Goal: Task Accomplishment & Management: Manage account settings

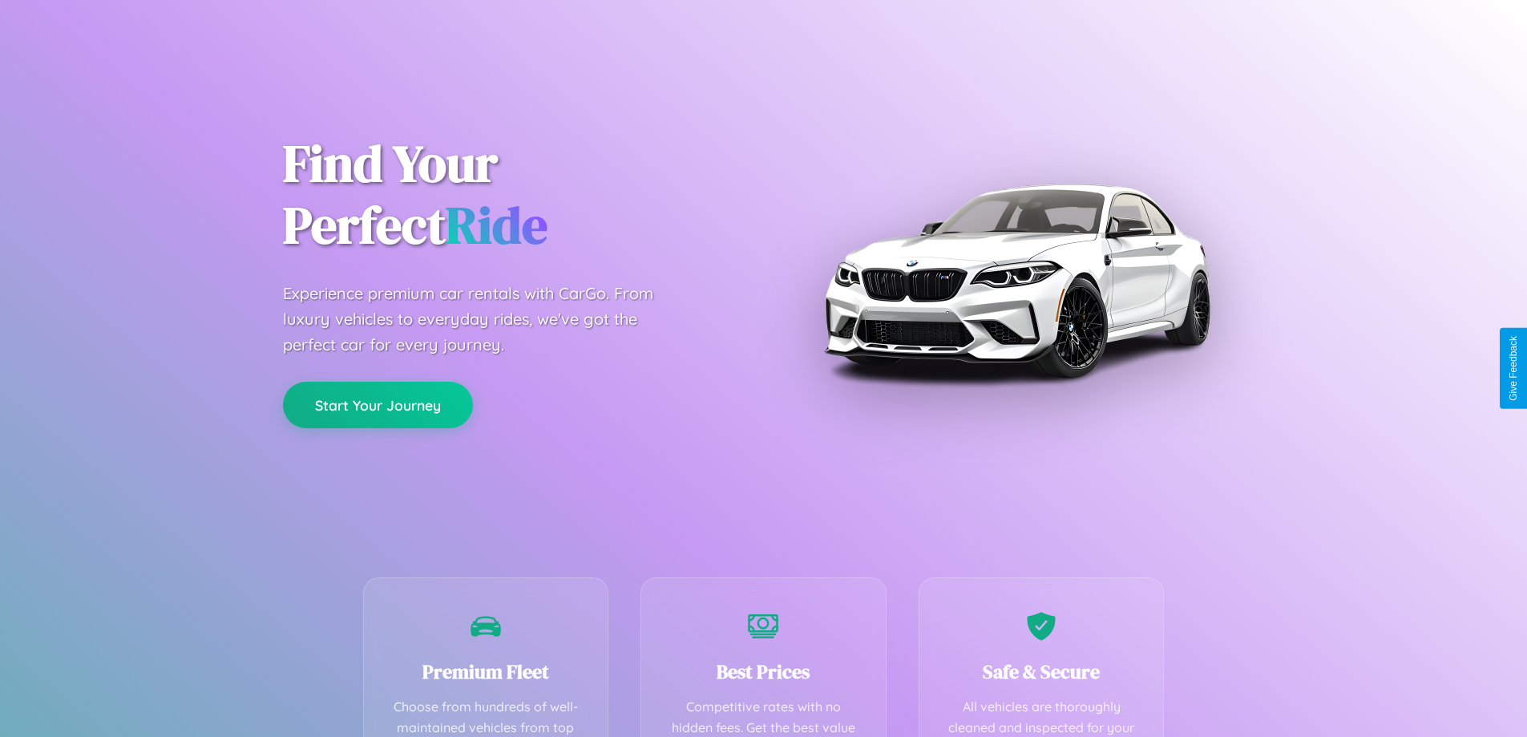
scroll to position [467, 0]
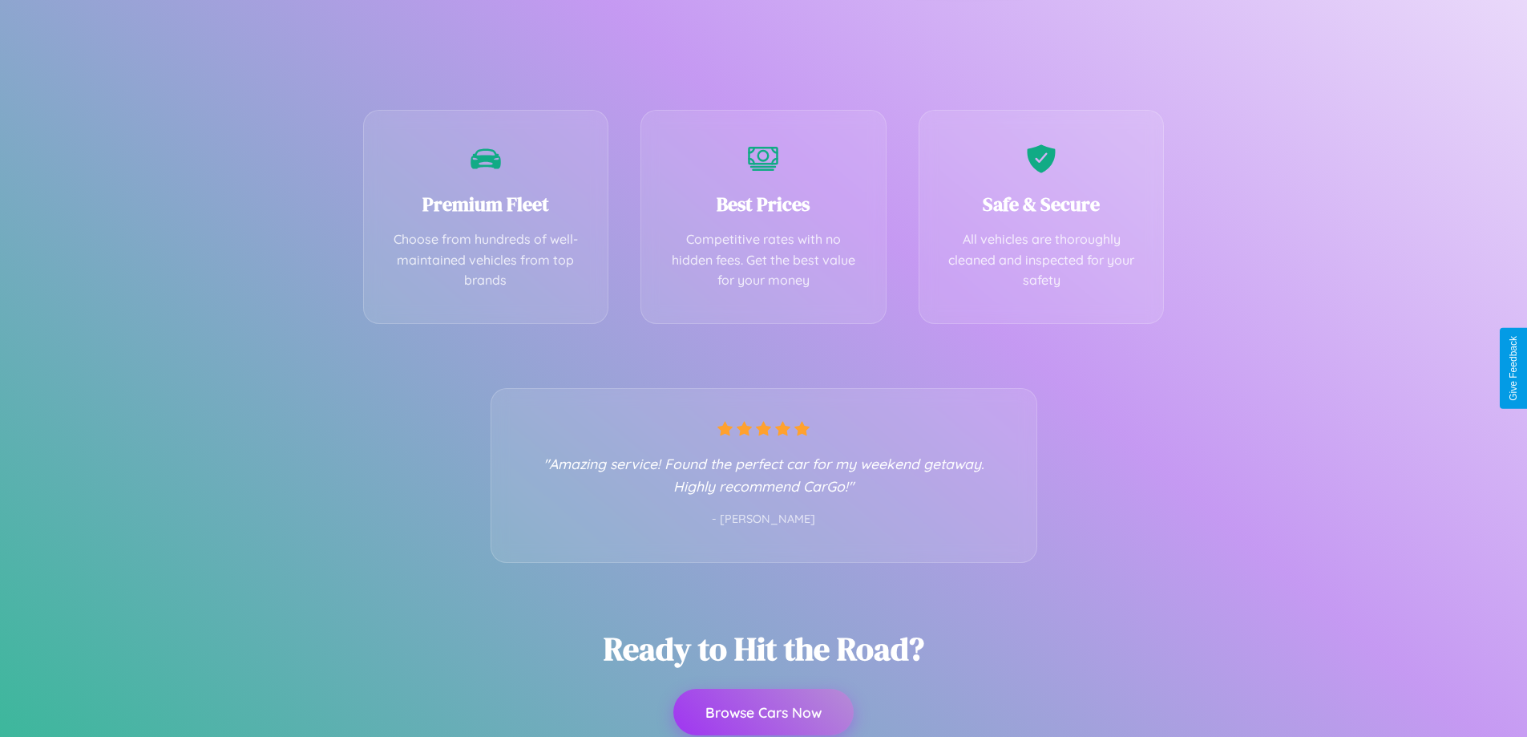
click at [763, 714] on button "Browse Cars Now" at bounding box center [763, 712] width 180 height 47
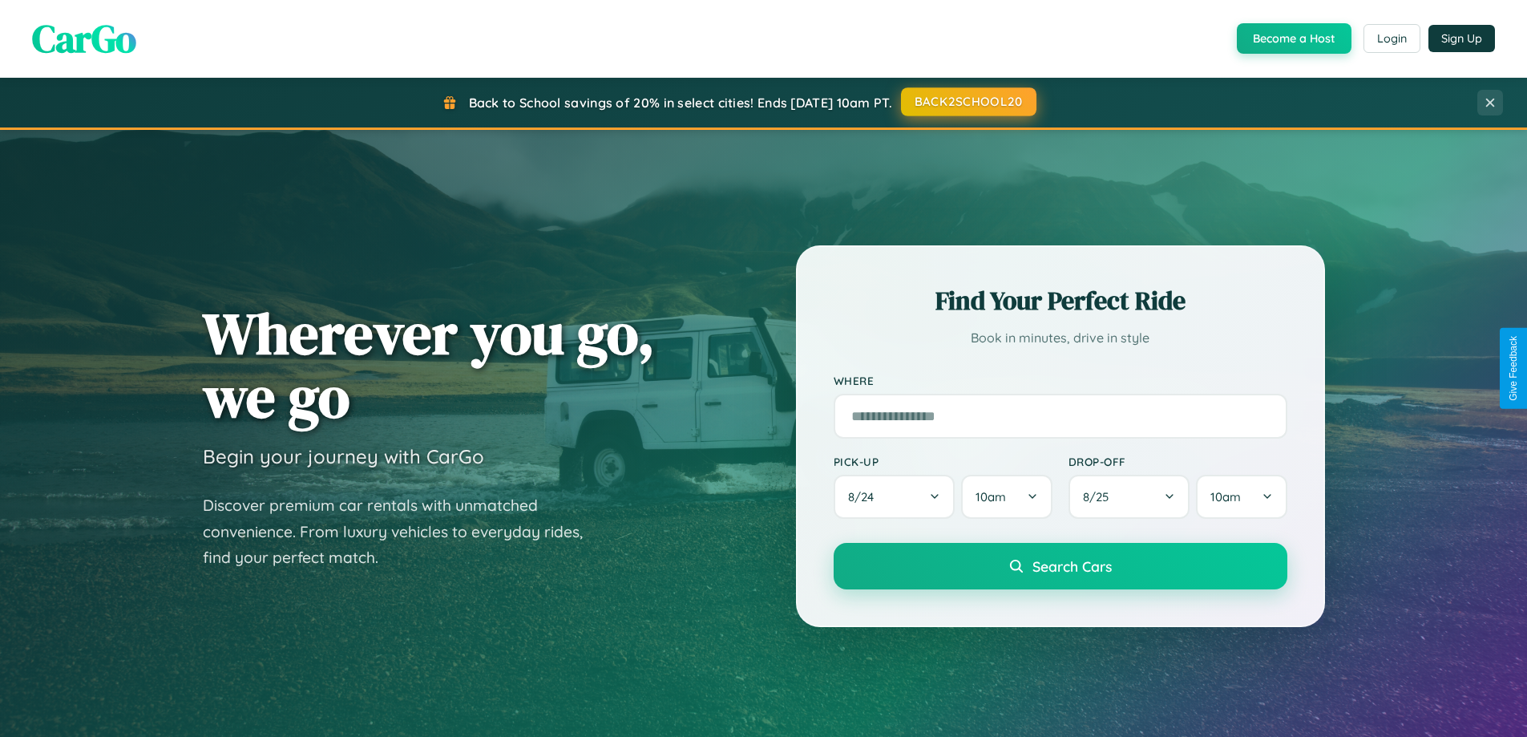
click at [968, 102] on button "BACK2SCHOOL20" at bounding box center [968, 101] width 135 height 29
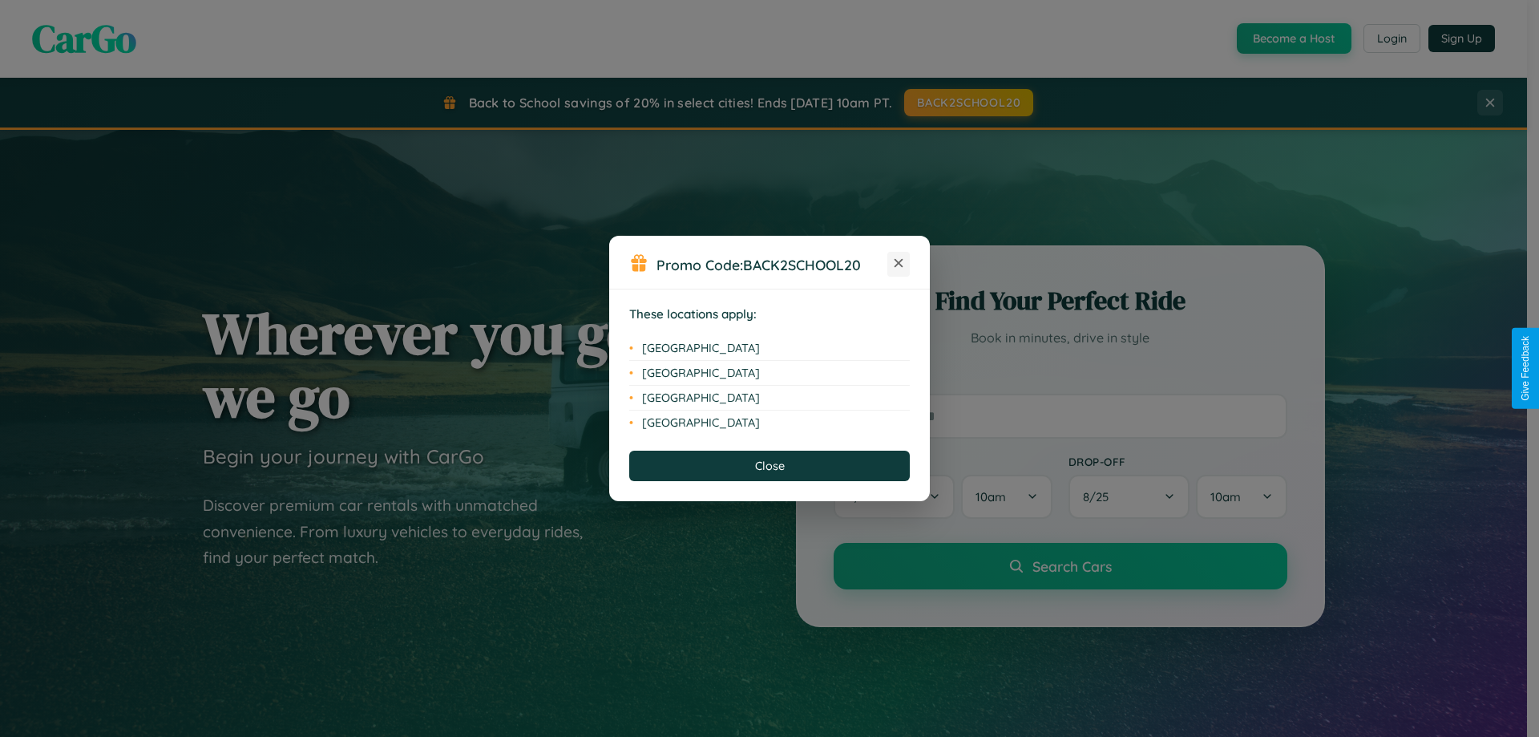
click at [899, 264] on icon at bounding box center [899, 263] width 9 height 9
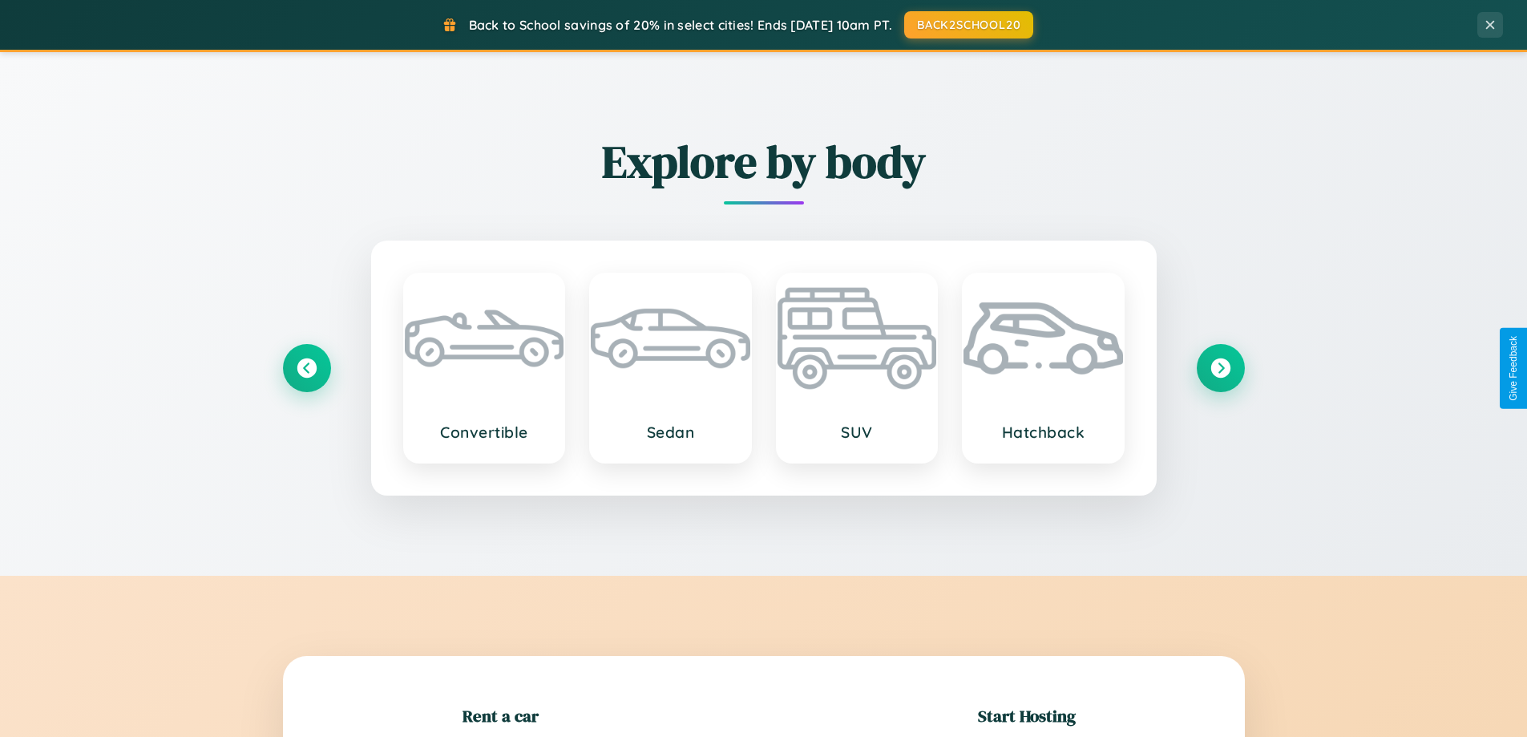
scroll to position [346, 0]
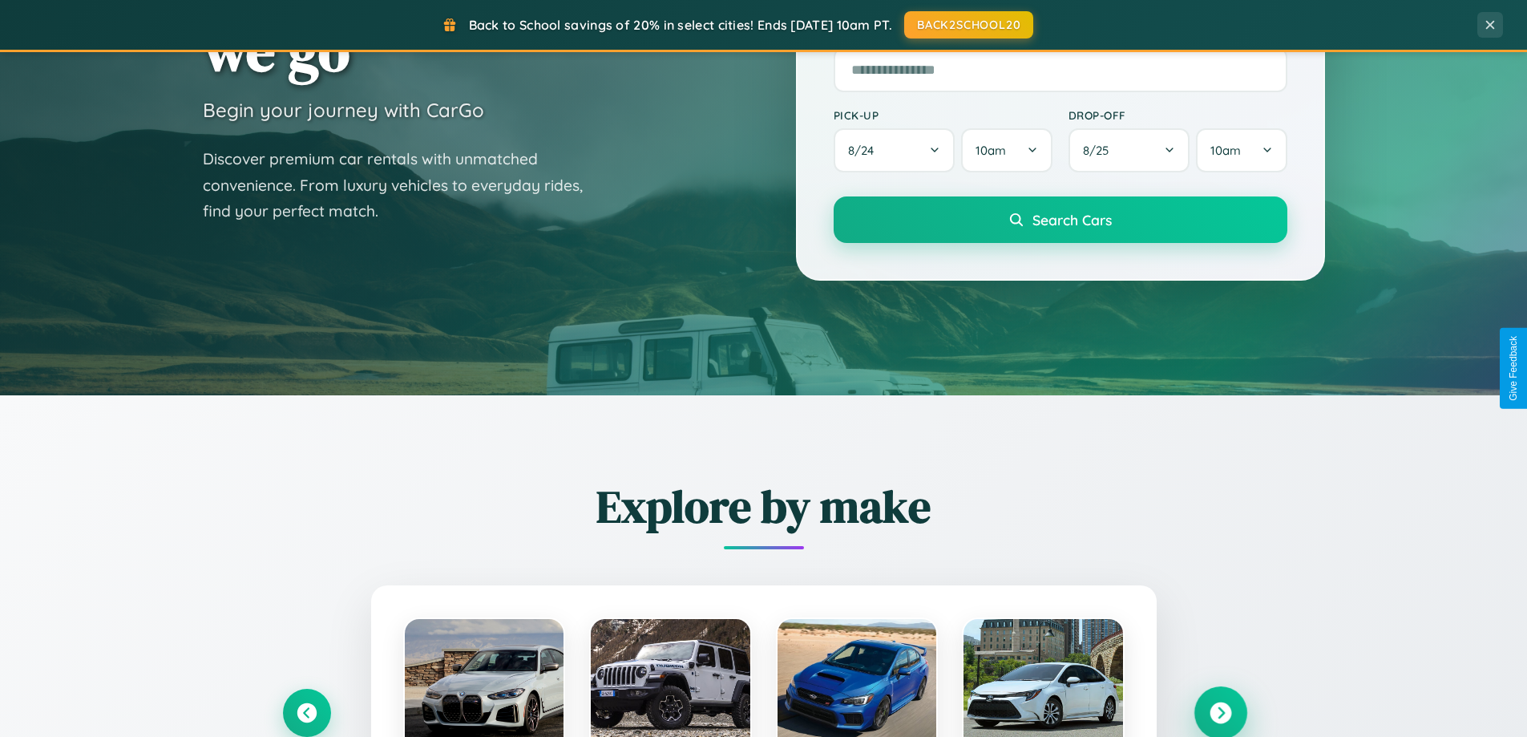
click at [1220, 713] on icon at bounding box center [1221, 713] width 22 height 22
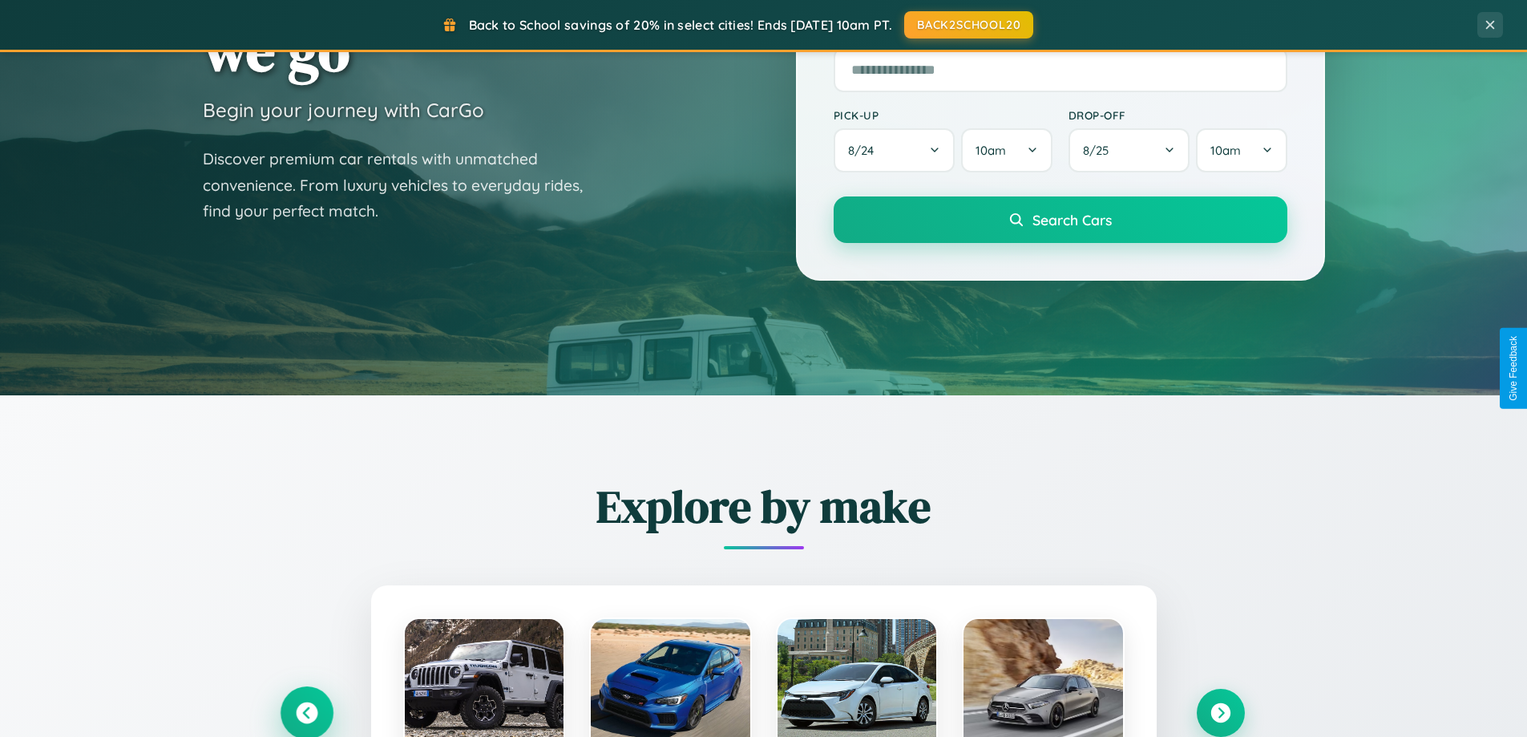
click at [306, 712] on icon at bounding box center [307, 713] width 22 height 22
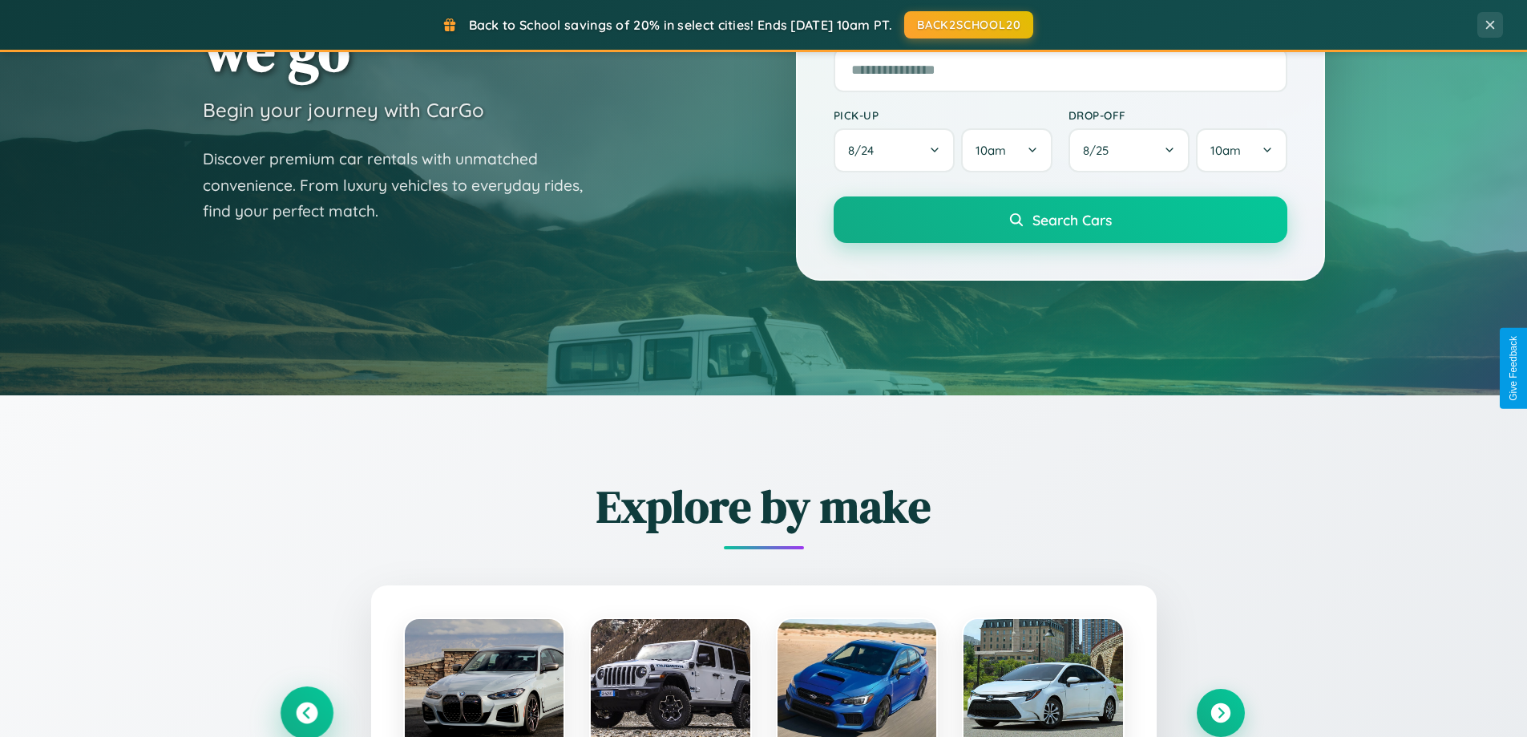
click at [306, 711] on icon at bounding box center [306, 713] width 26 height 26
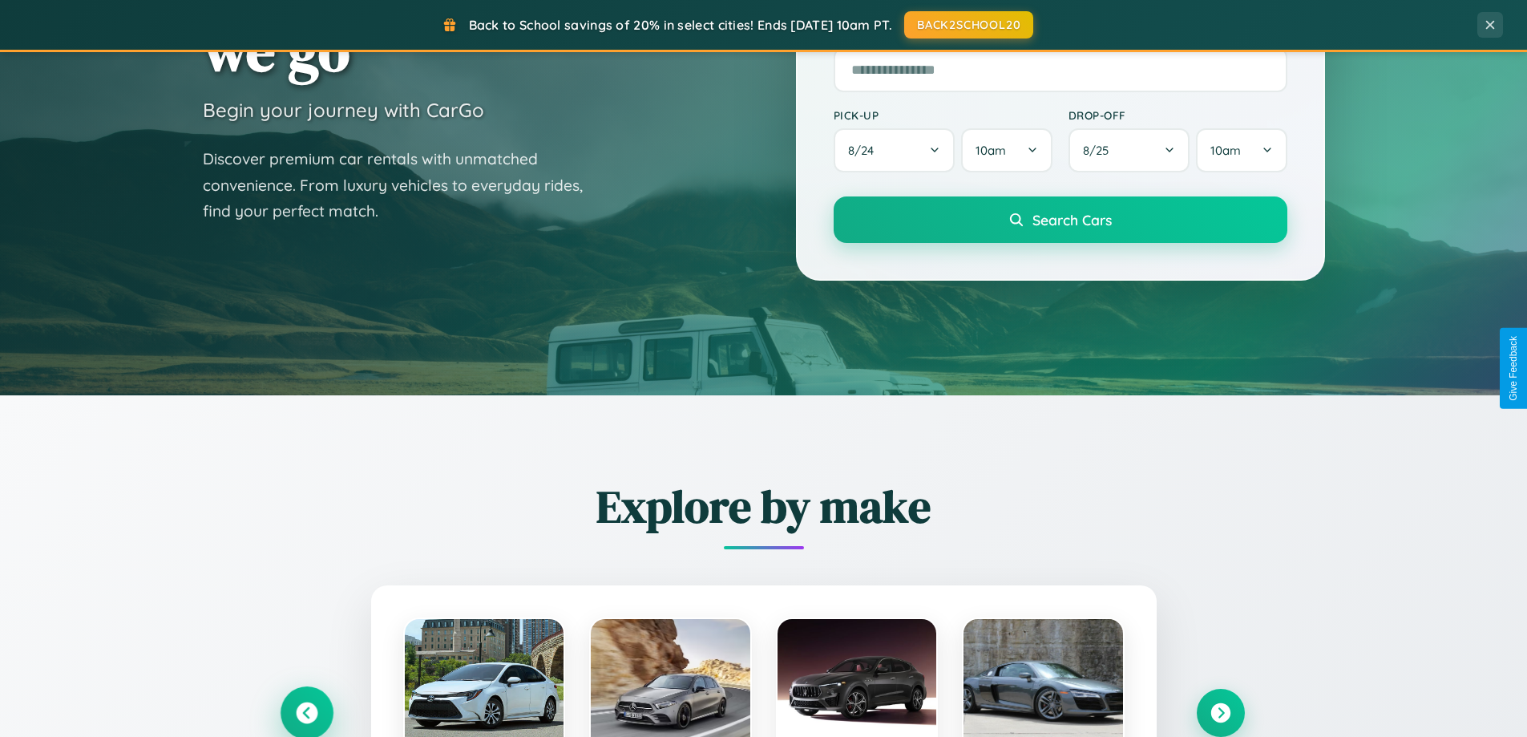
scroll to position [0, 0]
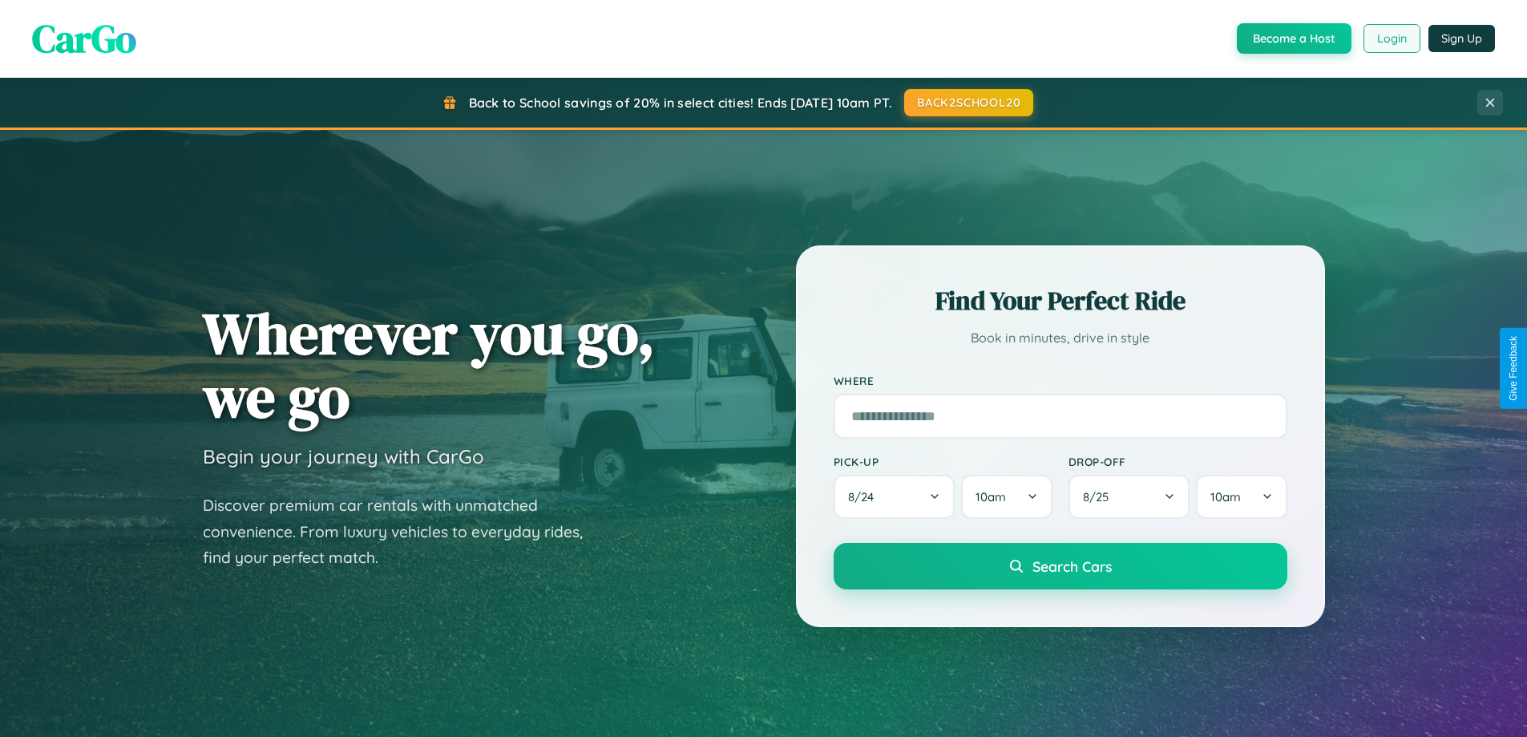
click at [1391, 38] on button "Login" at bounding box center [1392, 38] width 57 height 29
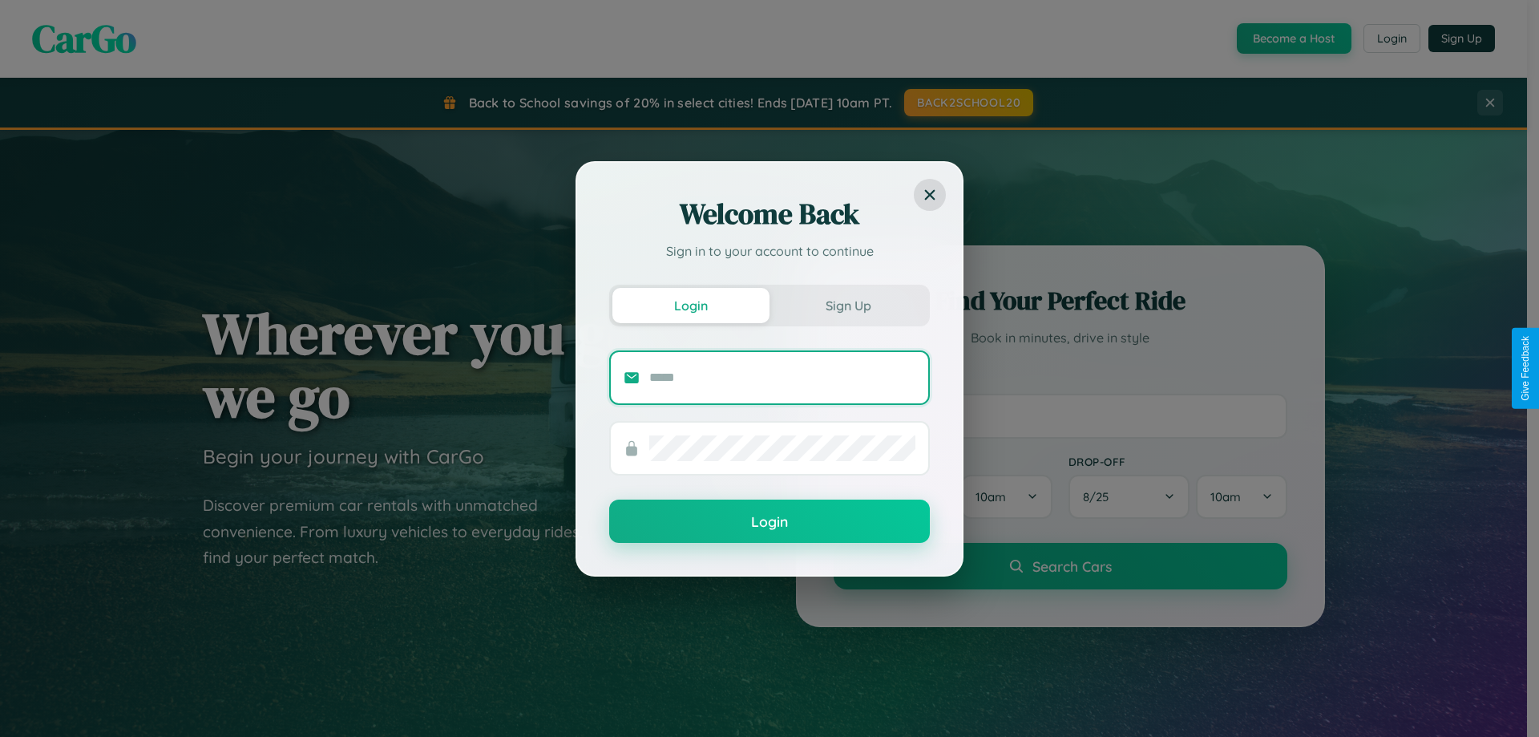
click at [782, 377] on input "text" at bounding box center [782, 378] width 266 height 26
type input "**********"
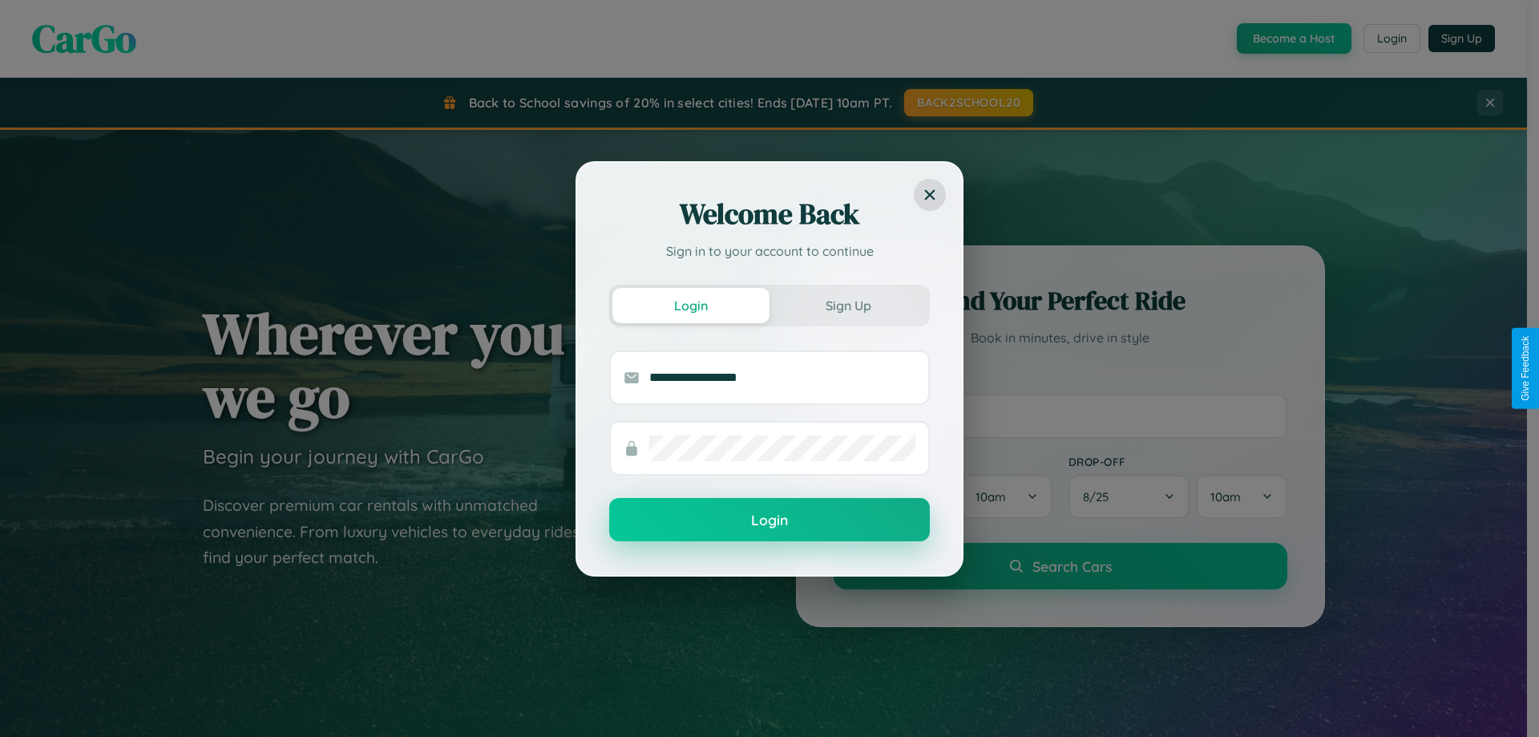
click at [770, 520] on button "Login" at bounding box center [769, 519] width 321 height 43
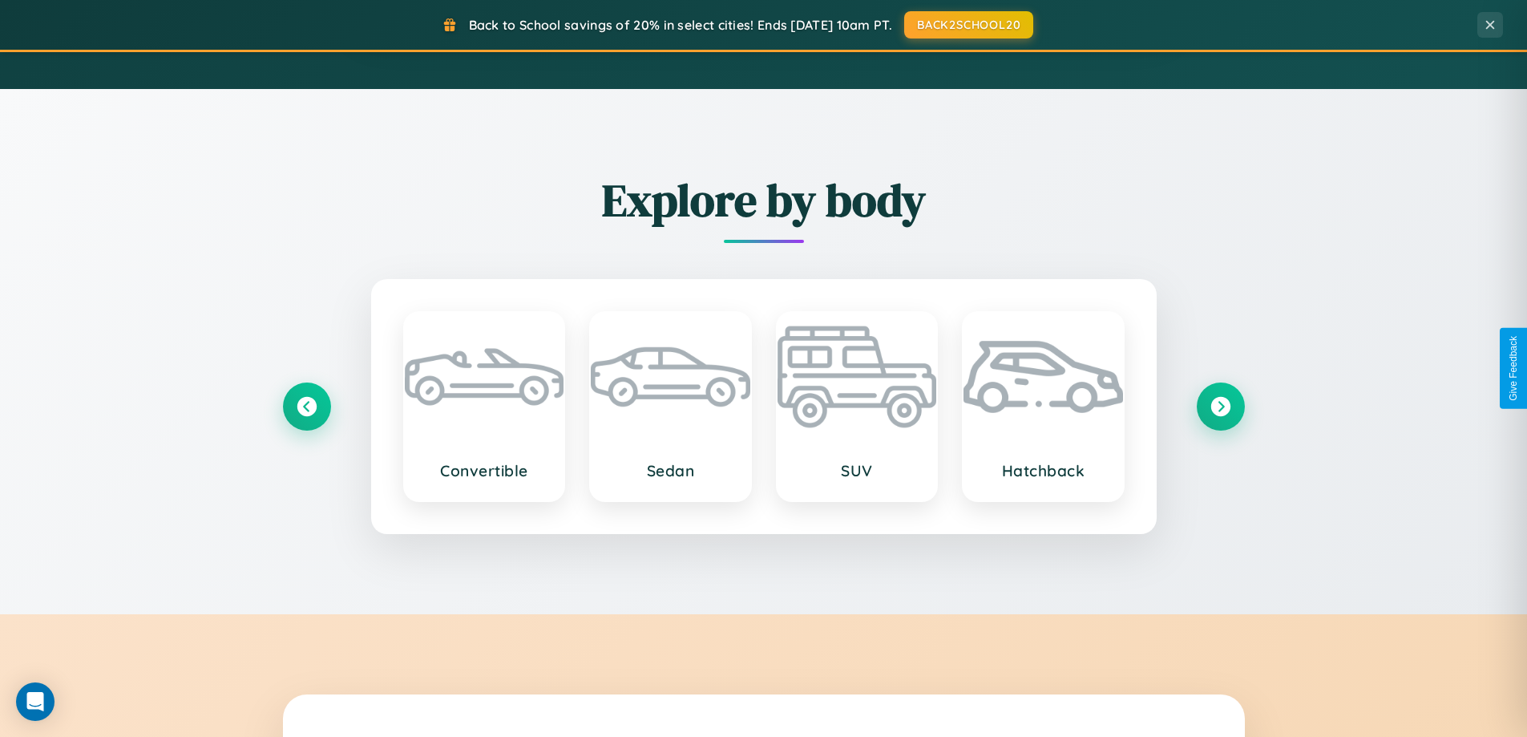
scroll to position [3085, 0]
